Goal: Information Seeking & Learning: Check status

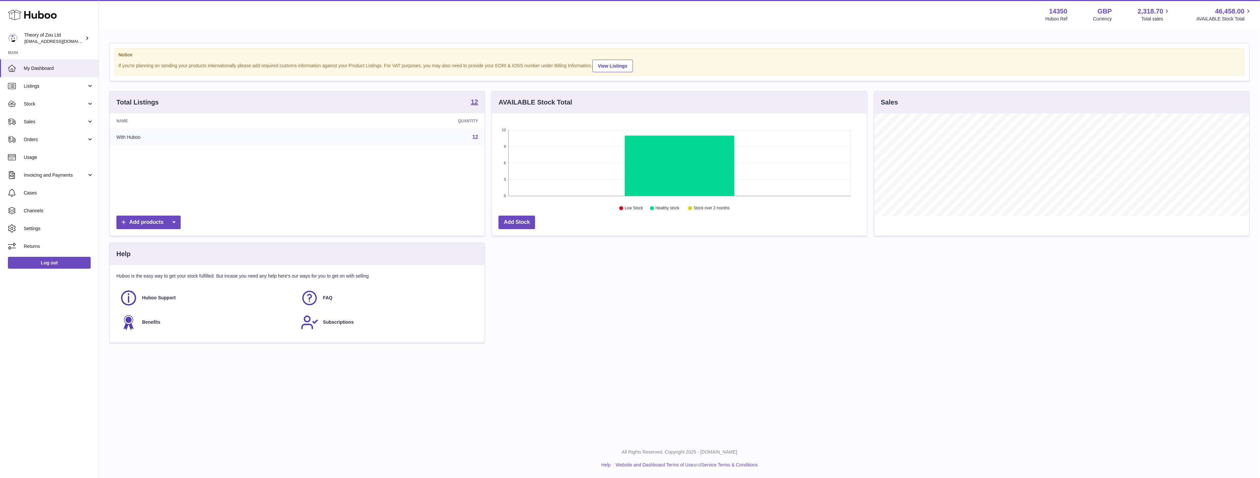
scroll to position [103, 375]
click at [54, 126] on link "Sales" at bounding box center [49, 122] width 99 height 18
click at [55, 137] on span "Sales" at bounding box center [59, 139] width 70 height 6
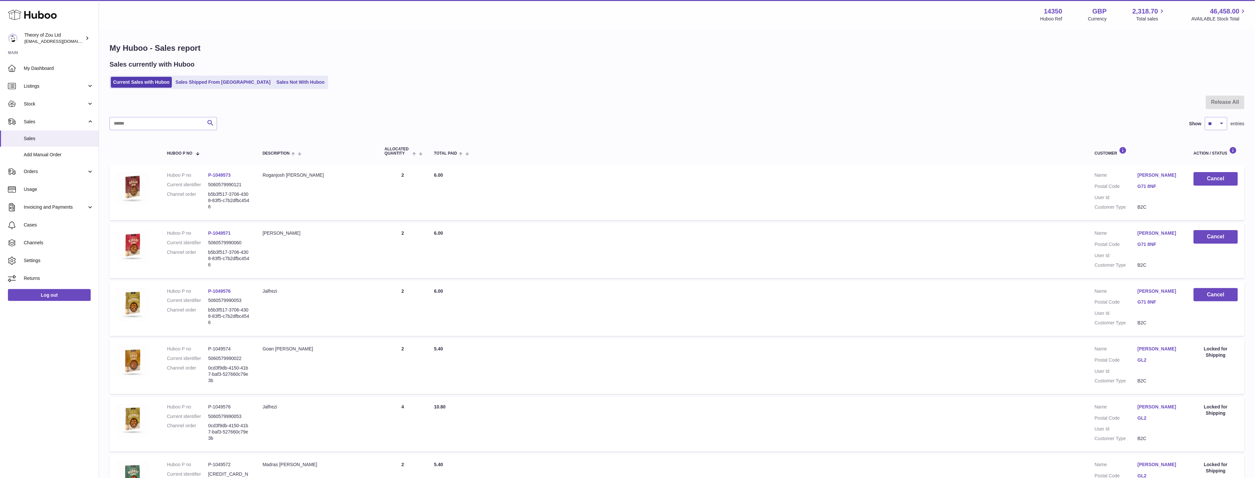
click at [1164, 351] on link "[PERSON_NAME]" at bounding box center [1158, 349] width 43 height 6
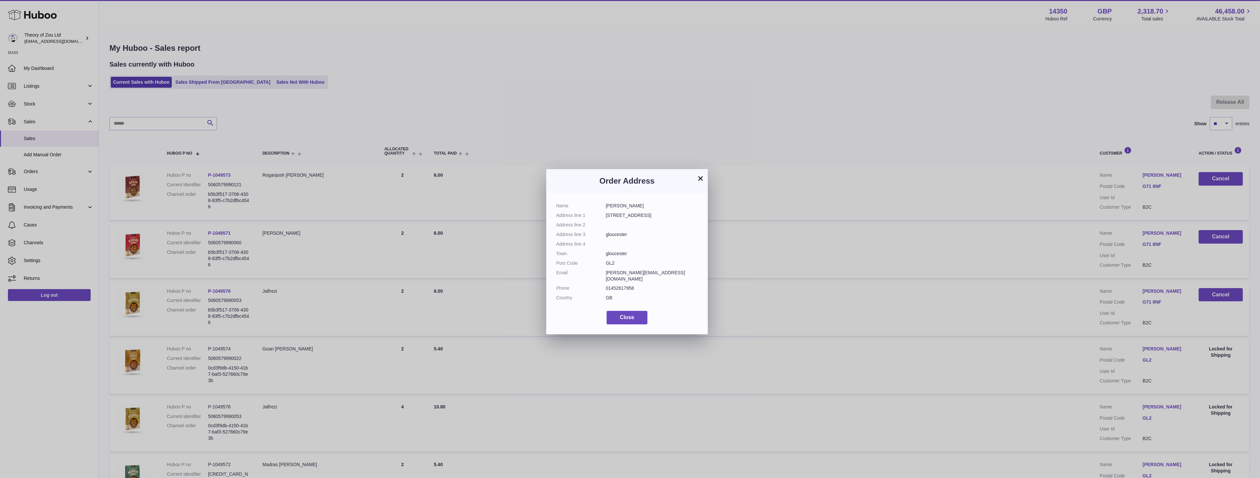
click at [703, 181] on button "×" at bounding box center [701, 178] width 8 height 8
